Goal: Find contact information: Find contact information

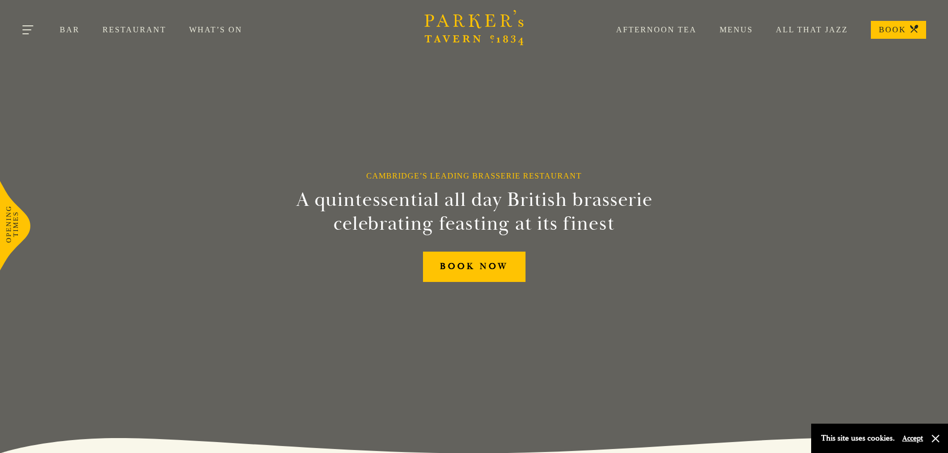
click at [32, 37] on button "Toggle navigation" at bounding box center [28, 31] width 42 height 42
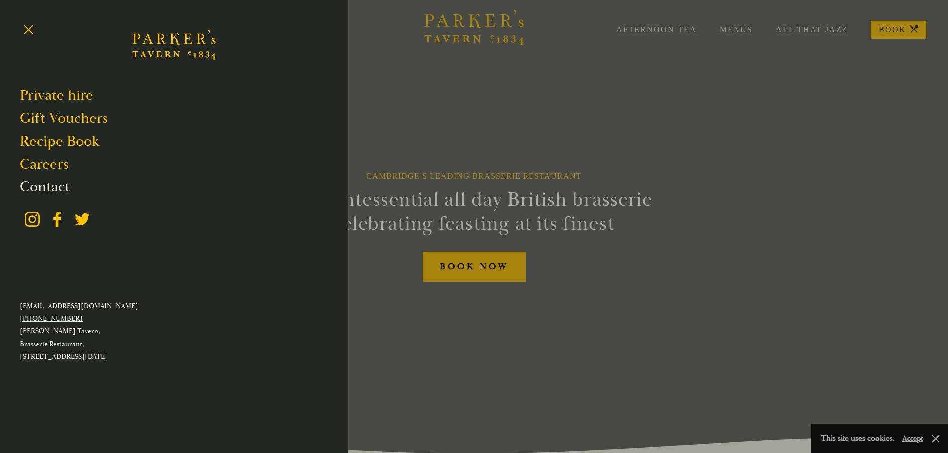
click at [52, 193] on link "Contact" at bounding box center [45, 187] width 50 height 19
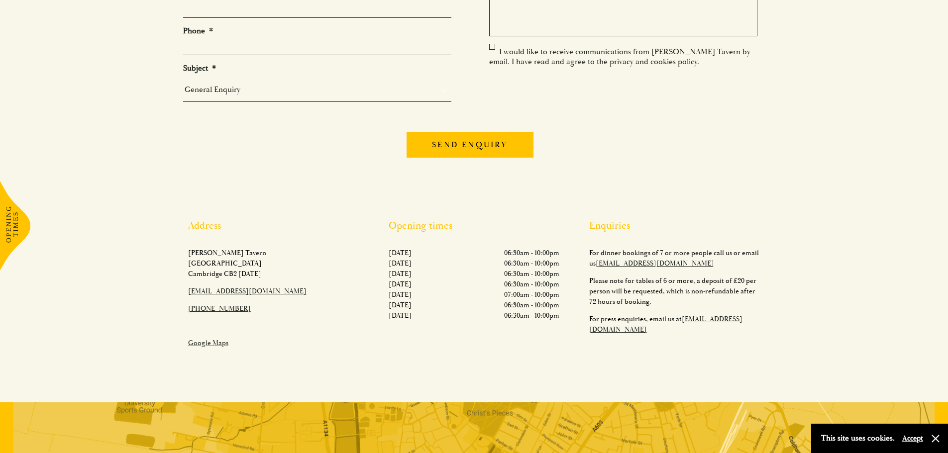
scroll to position [199, 0]
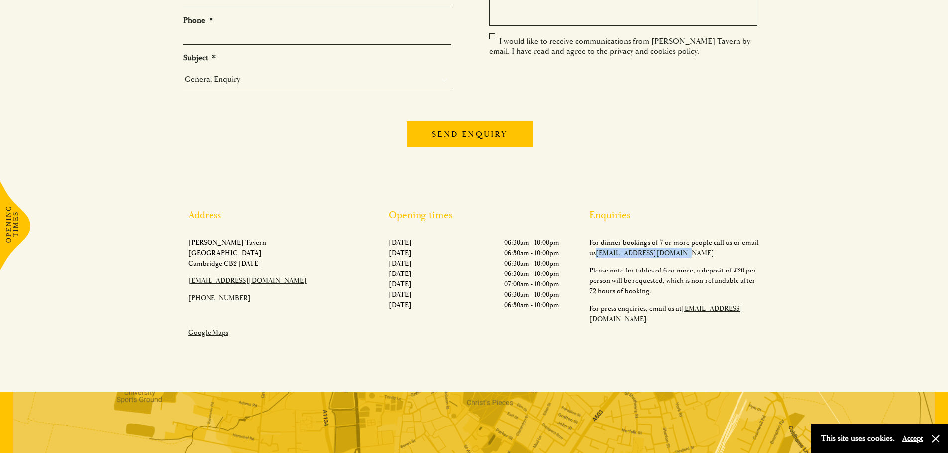
drag, startPoint x: 697, startPoint y: 255, endPoint x: 598, endPoint y: 255, distance: 98.6
click at [598, 255] on p "For dinner bookings of 7 or more people call us or email us [EMAIL_ADDRESS][DOM…" at bounding box center [674, 247] width 171 height 21
copy link "[EMAIL_ADDRESS][DOMAIN_NAME]"
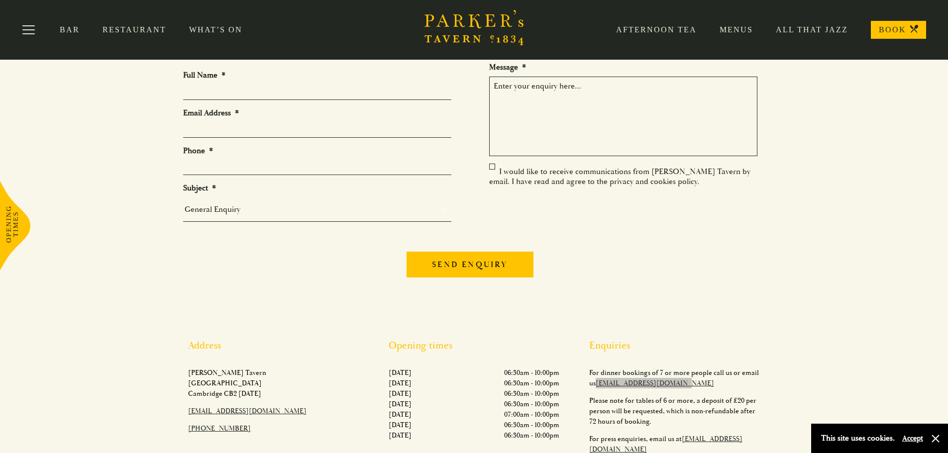
scroll to position [0, 0]
